Goal: Task Accomplishment & Management: Use online tool/utility

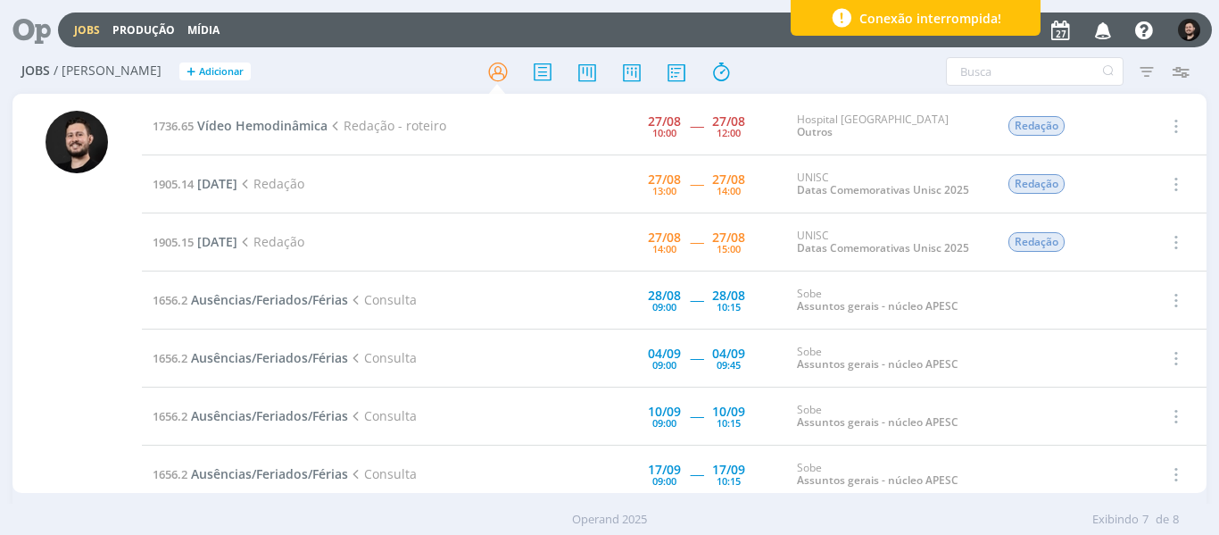
click at [71, 303] on div at bounding box center [77, 302] width 62 height 382
click at [293, 106] on td "1736.65 Vídeo Hemodinâmica Redação - roteiro" at bounding box center [321, 126] width 359 height 58
click at [294, 120] on span "Vídeo Hemodinâmica" at bounding box center [262, 125] width 130 height 17
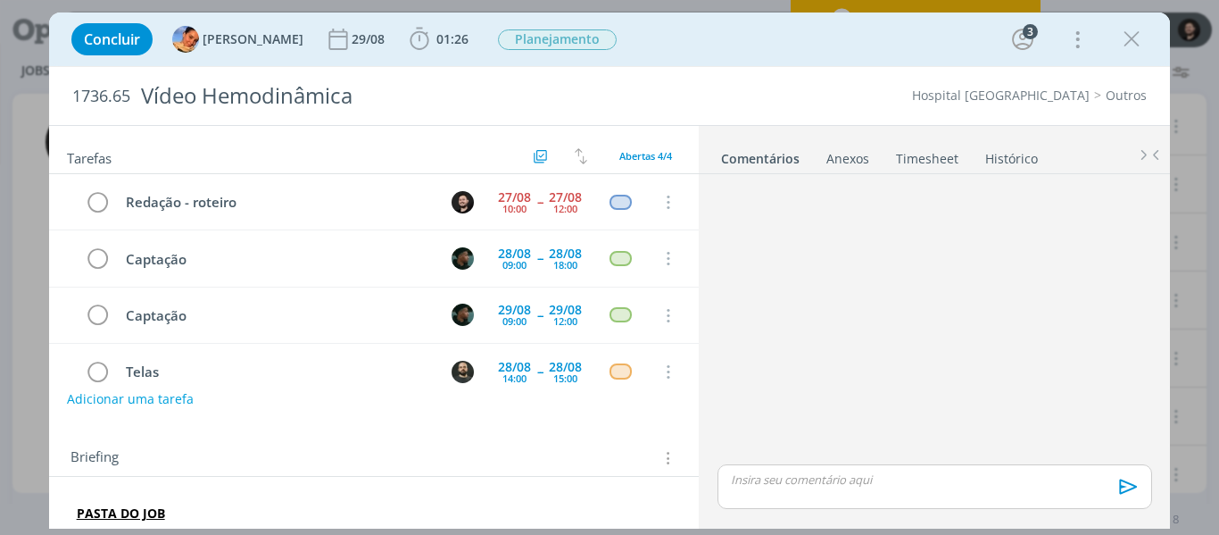
drag, startPoint x: 1140, startPoint y: 42, endPoint x: 638, endPoint y: 177, distance: 519.5
click at [1142, 42] on icon "dialog" at bounding box center [1132, 39] width 27 height 27
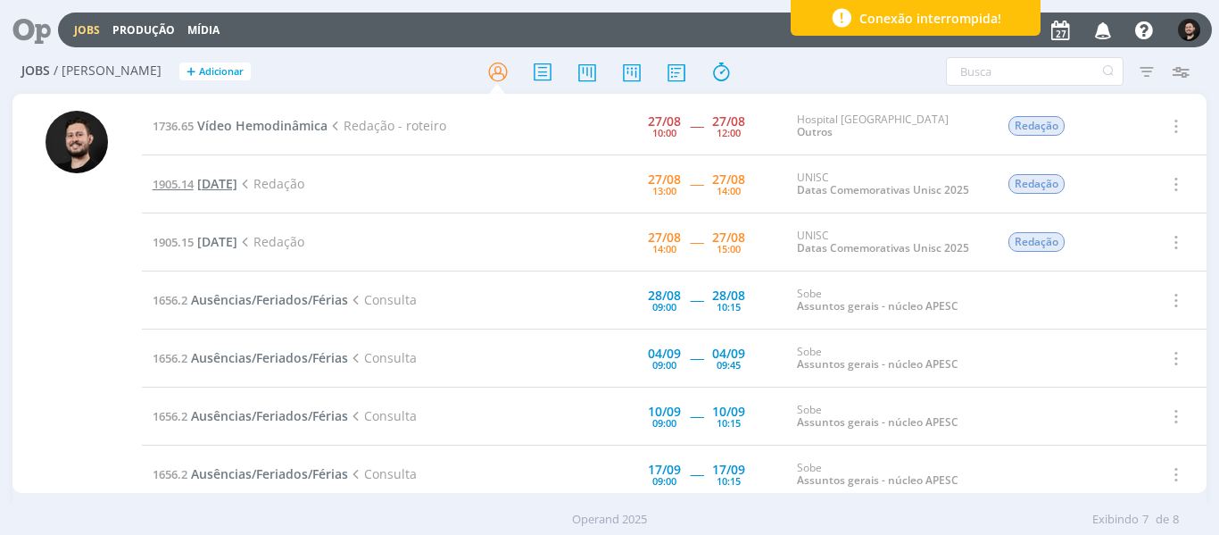
click at [237, 187] on span "[DATE]" at bounding box center [217, 183] width 40 height 17
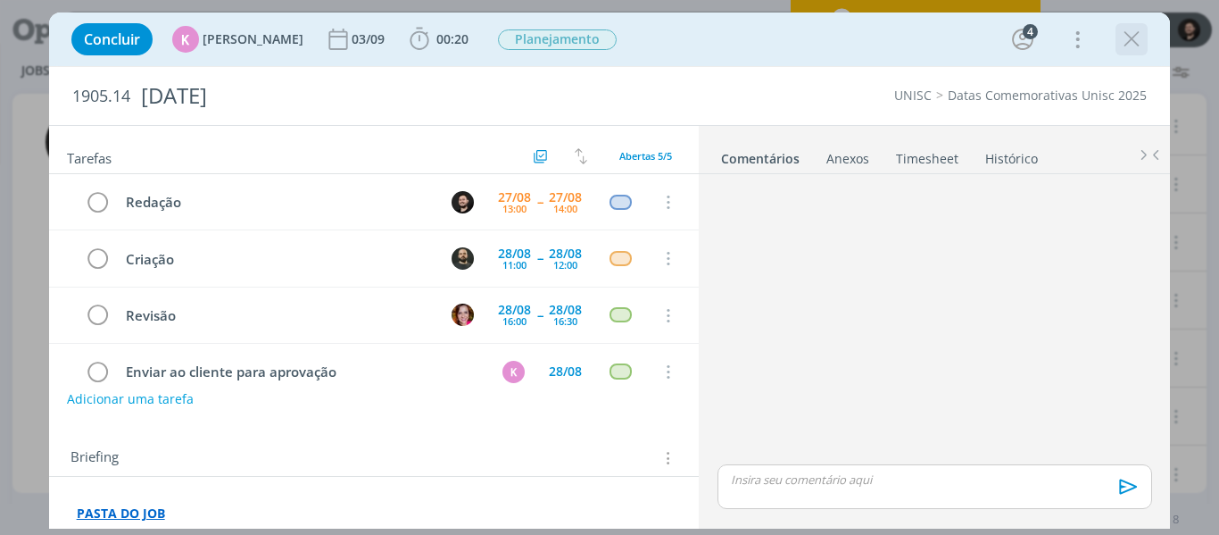
click at [1133, 46] on icon "dialog" at bounding box center [1132, 39] width 27 height 27
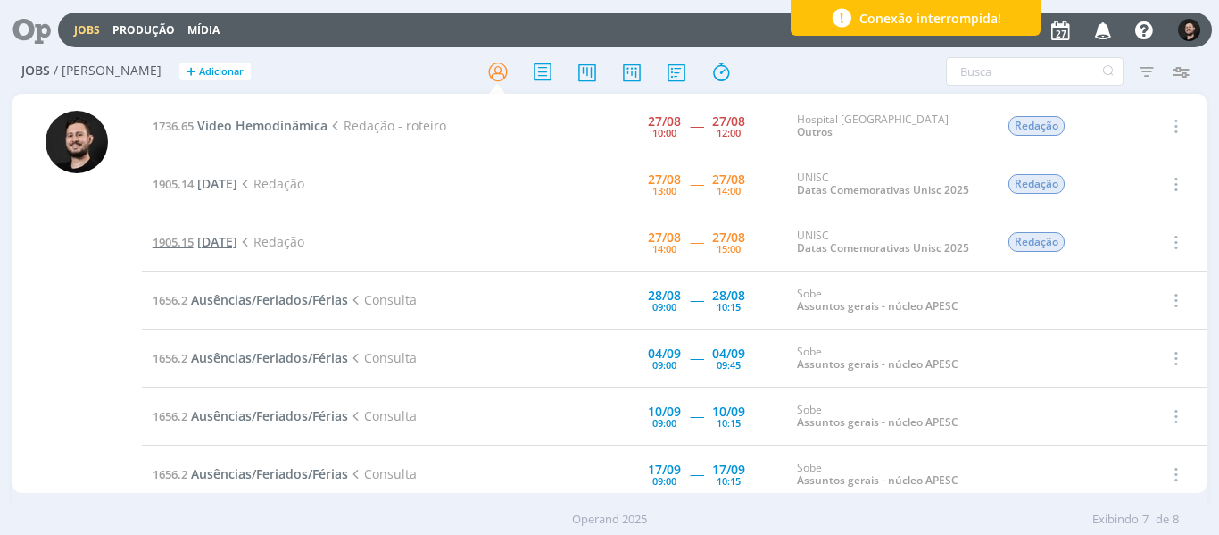
click at [237, 244] on span "[DATE]" at bounding box center [217, 241] width 40 height 17
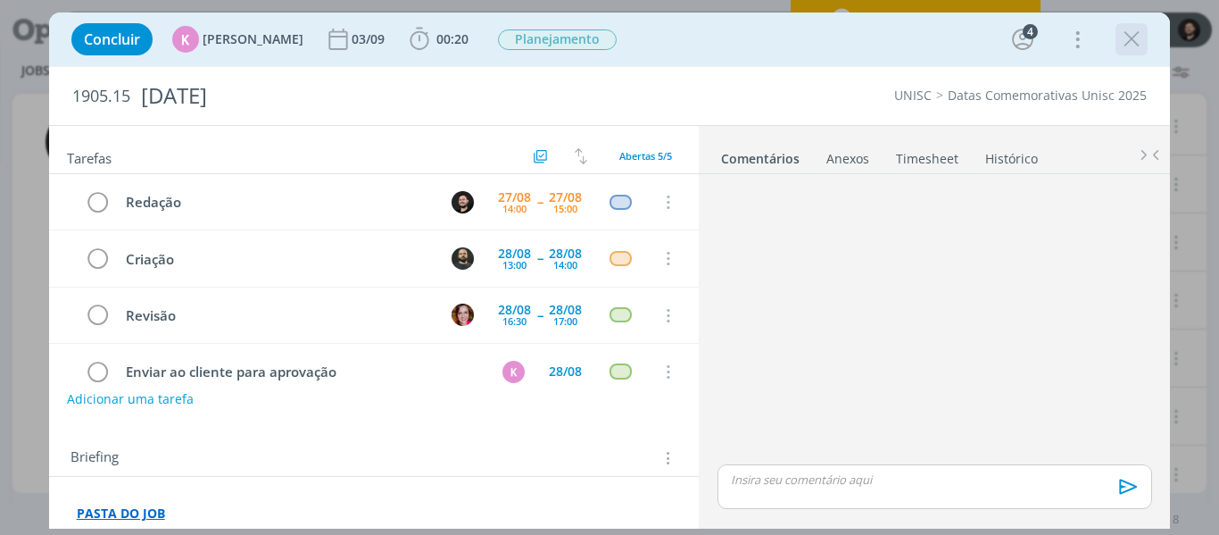
click at [1127, 32] on icon "dialog" at bounding box center [1132, 39] width 27 height 27
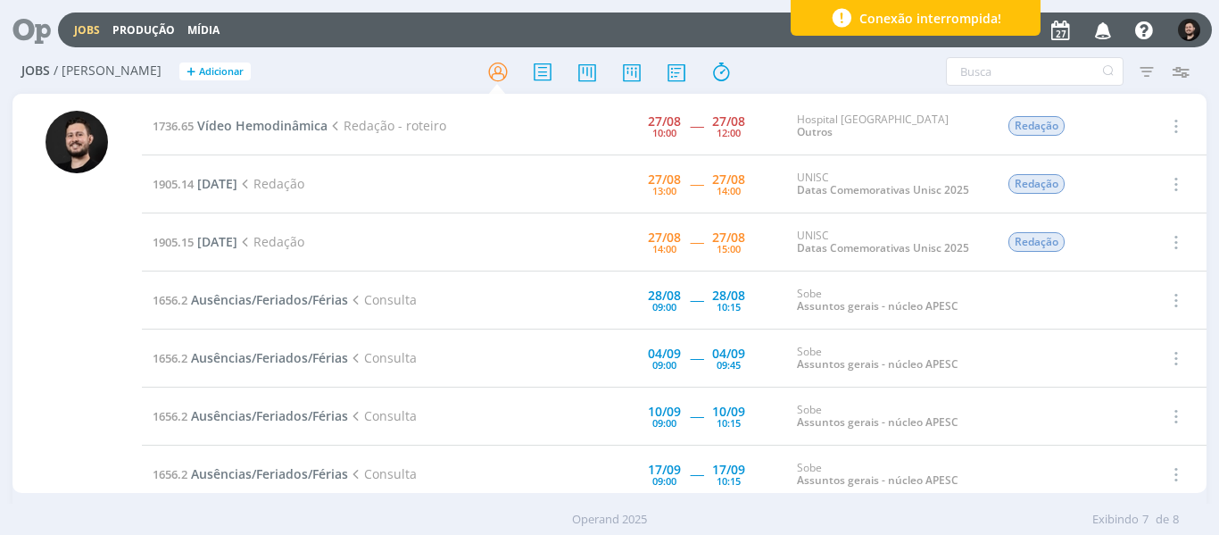
click at [273, 116] on td "1736.65 Vídeo Hemodinâmica Redação - roteiro" at bounding box center [321, 126] width 359 height 58
click at [276, 124] on span "Vídeo Hemodinâmica" at bounding box center [262, 125] width 130 height 17
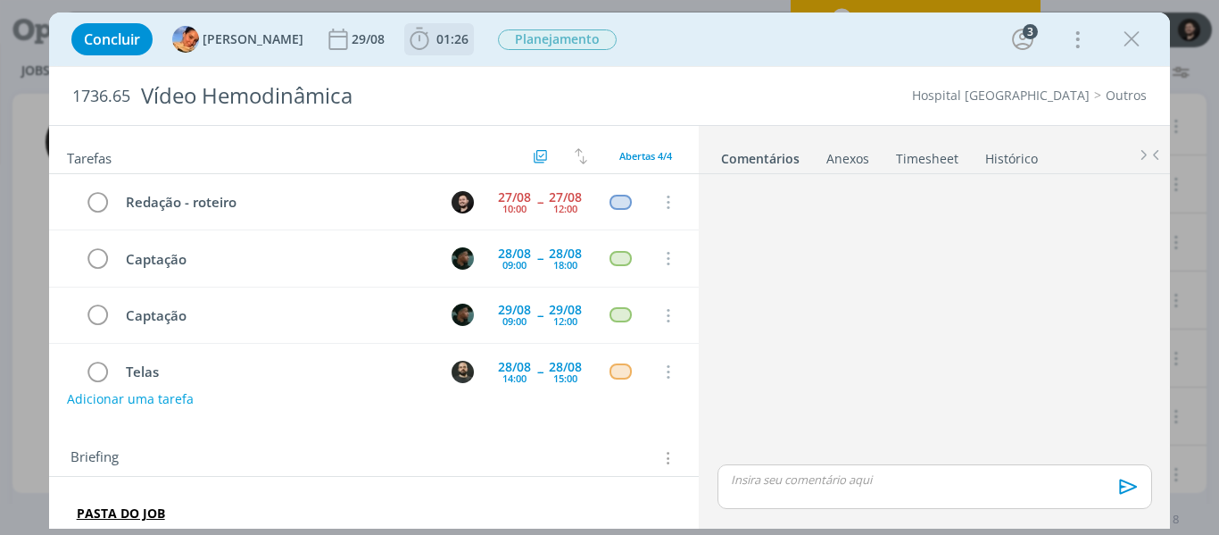
click at [406, 42] on icon "dialog" at bounding box center [419, 39] width 27 height 27
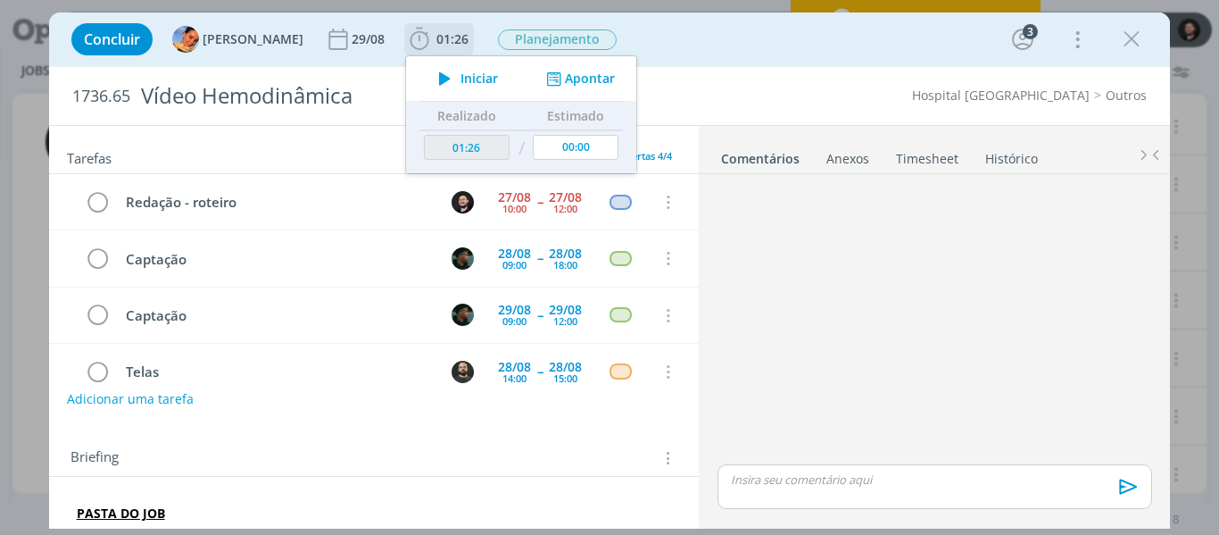
click at [429, 72] on icon "dialog" at bounding box center [444, 78] width 31 height 23
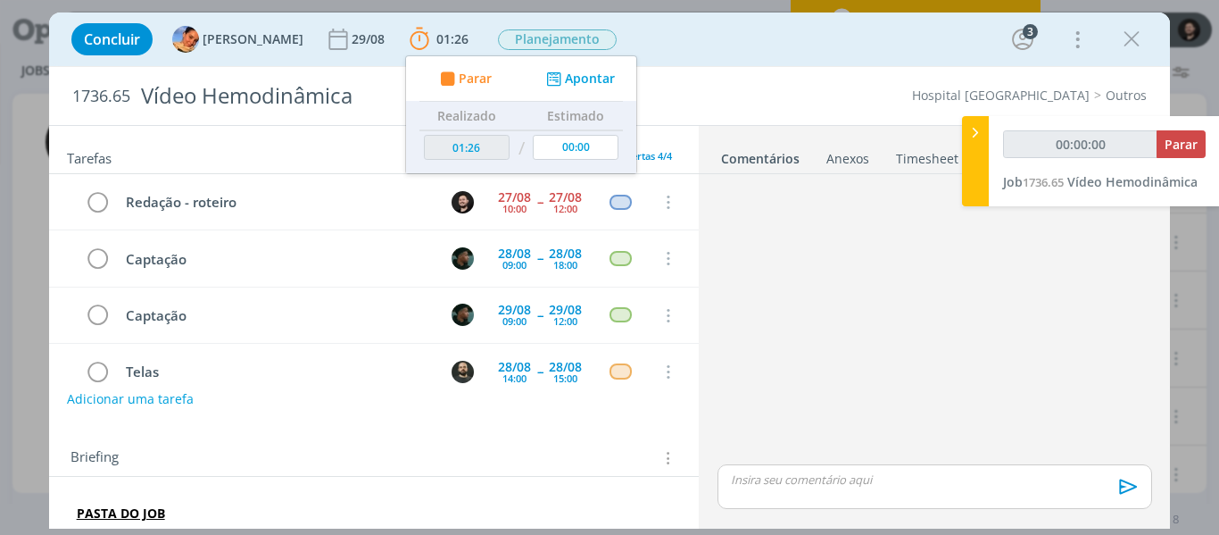
type input "00:00:01"
click at [969, 137] on icon at bounding box center [976, 132] width 18 height 19
